Goal: Obtain resource: Download file/media

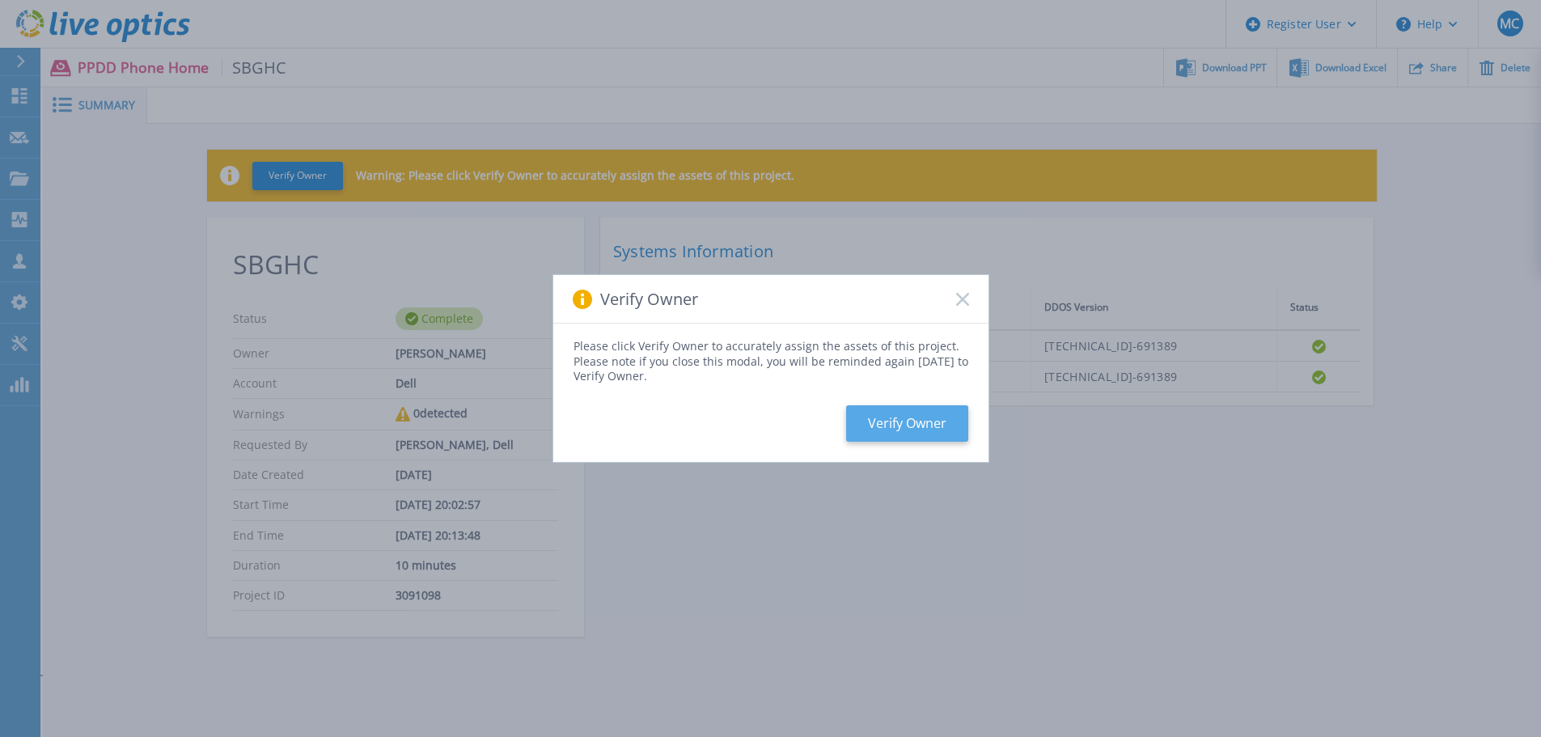
click at [914, 430] on button "Verify Owner" at bounding box center [907, 423] width 122 height 36
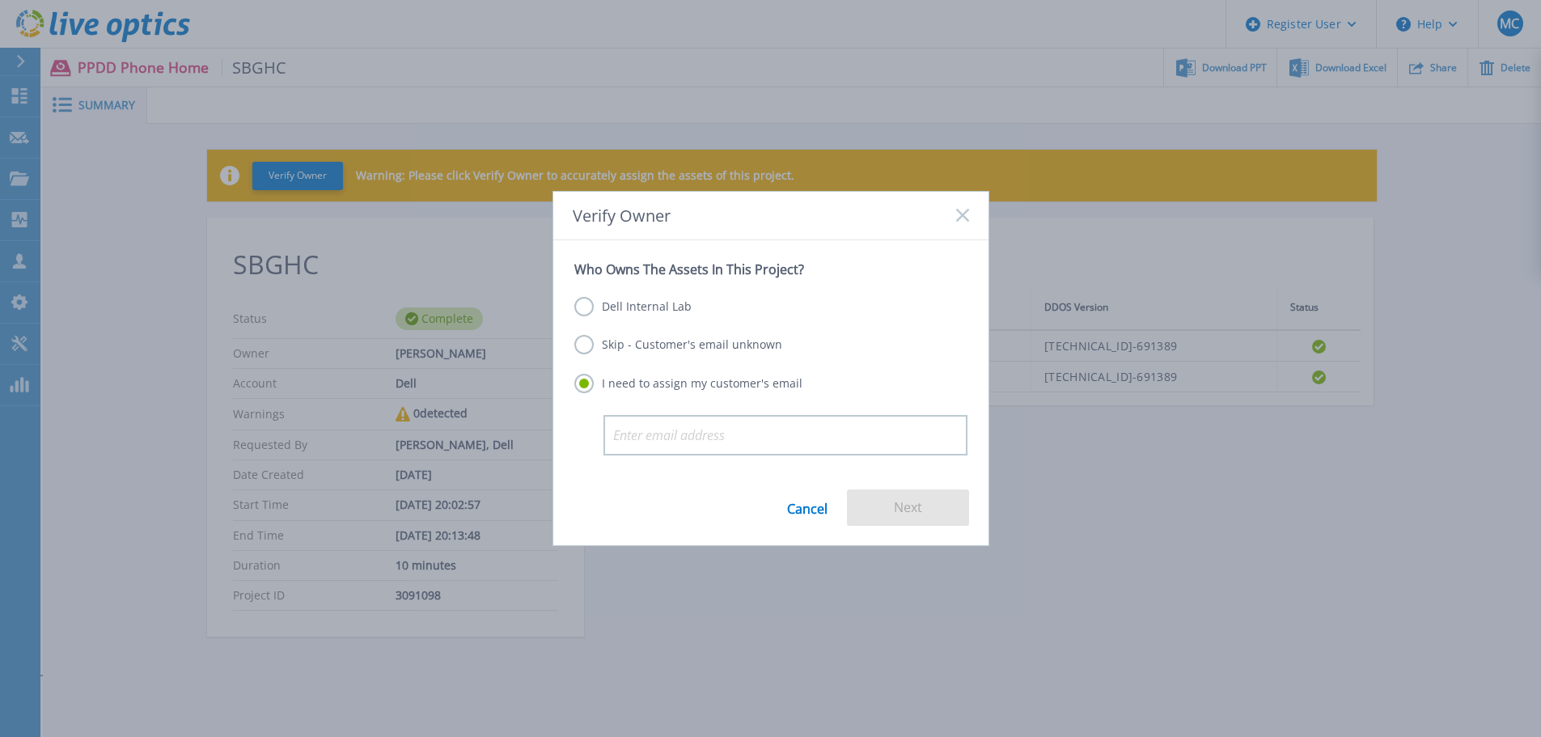
click at [587, 300] on label "Dell Internal Lab" at bounding box center [632, 306] width 117 height 19
click at [0, 0] on input "Dell Internal Lab" at bounding box center [0, 0] width 0 height 0
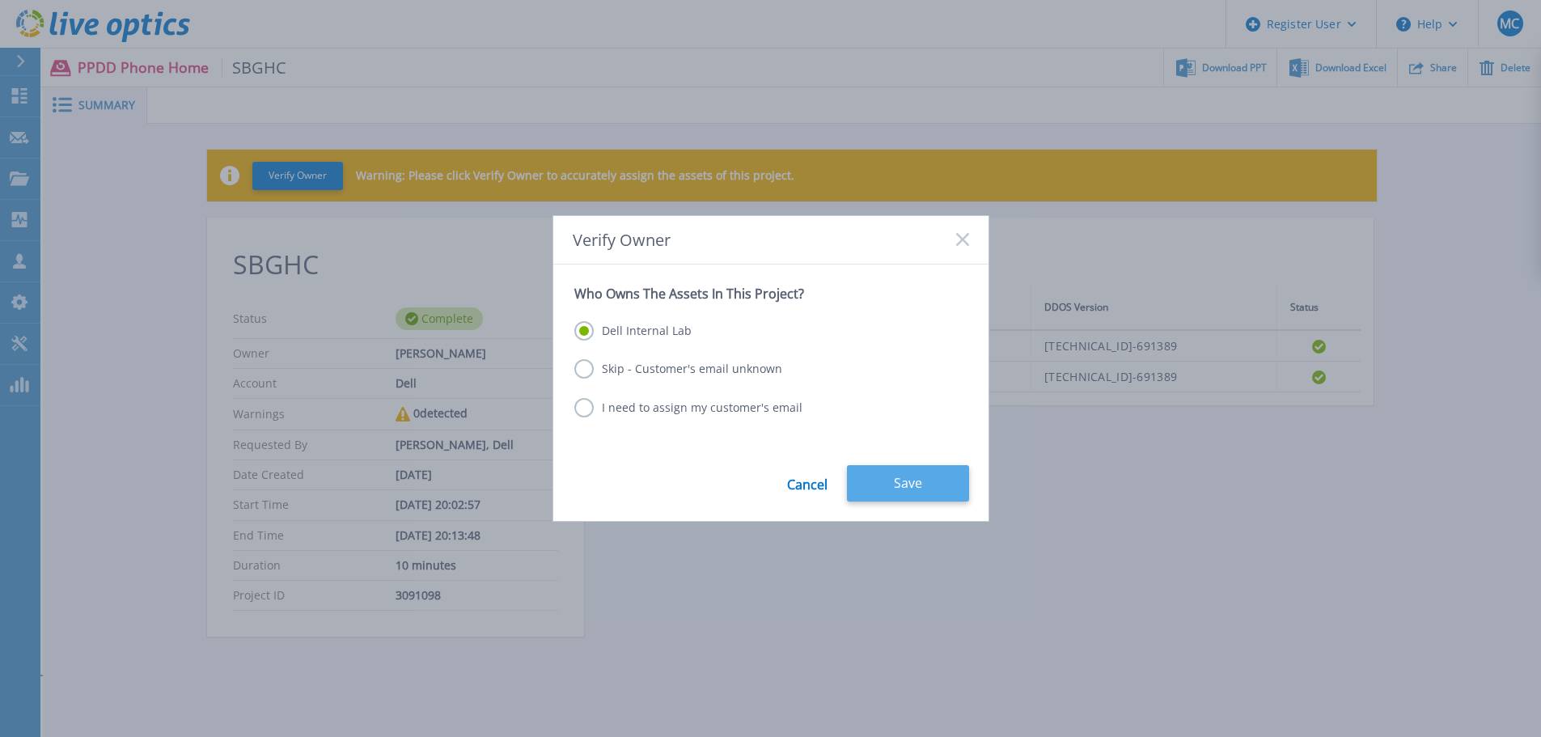
click at [912, 476] on button "Save" at bounding box center [908, 483] width 122 height 36
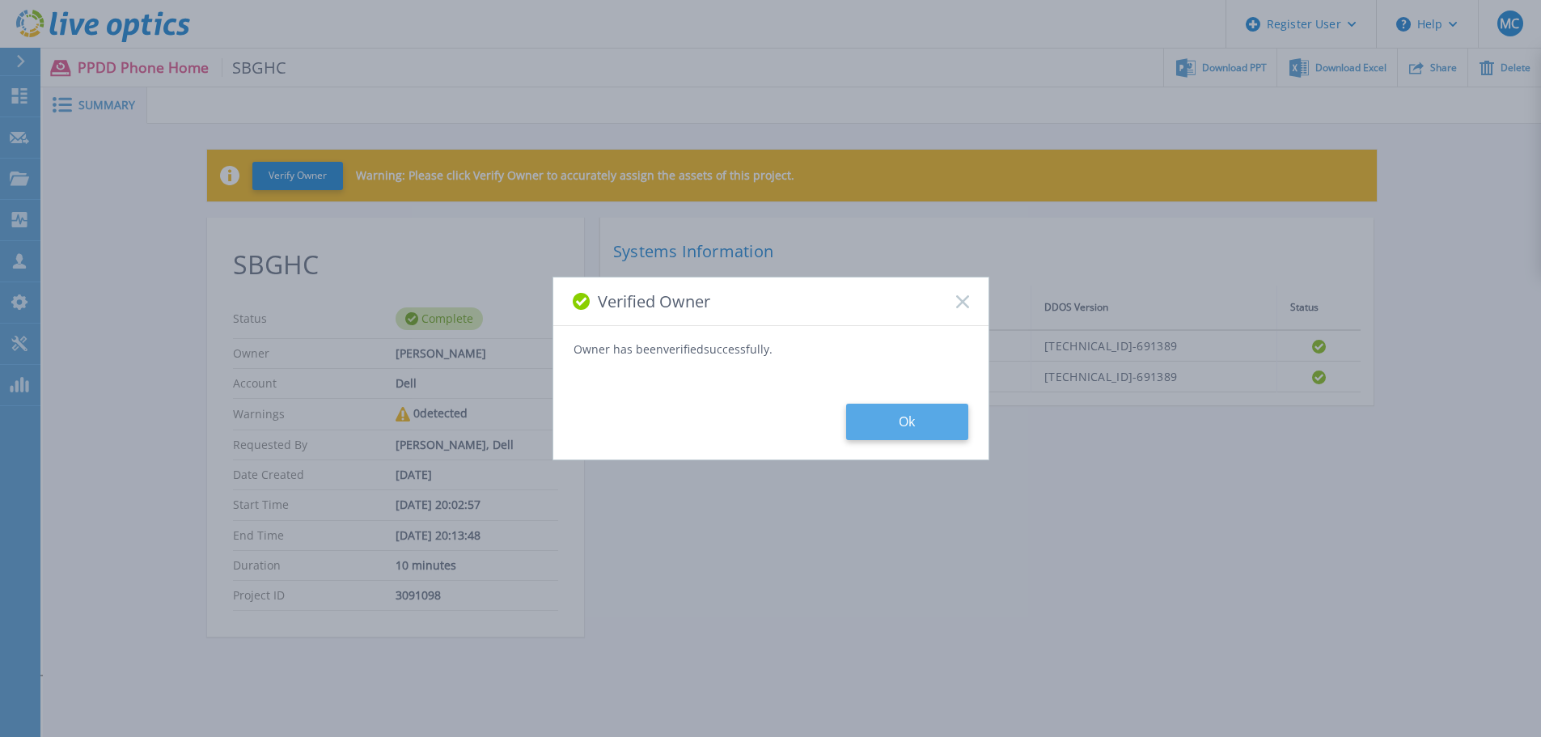
click at [908, 410] on button "Ok" at bounding box center [907, 422] width 122 height 36
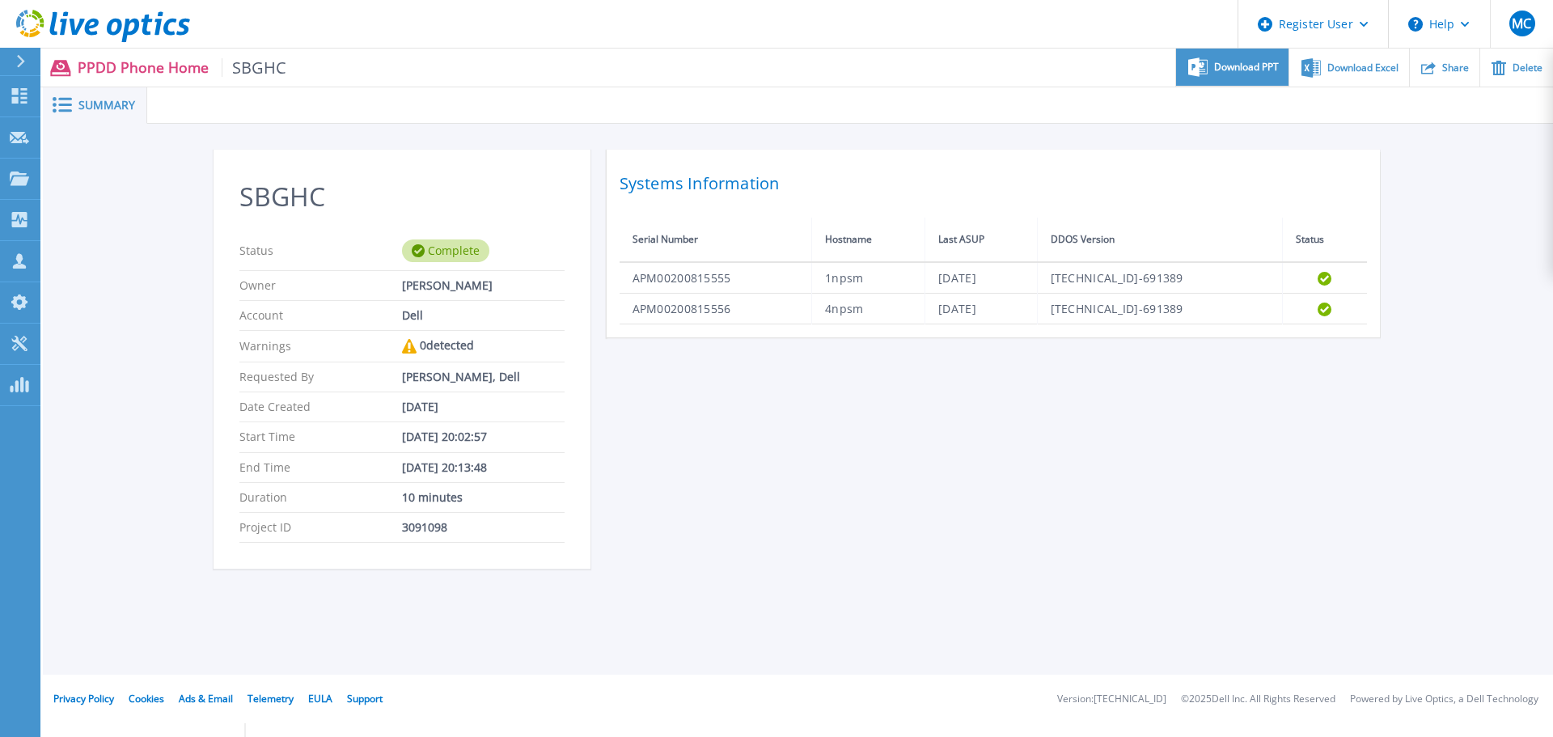
click at [1229, 57] on div "Download PPT" at bounding box center [1232, 68] width 112 height 38
click at [1331, 66] on span "Download Excel" at bounding box center [1362, 67] width 71 height 10
